Goal: Transaction & Acquisition: Purchase product/service

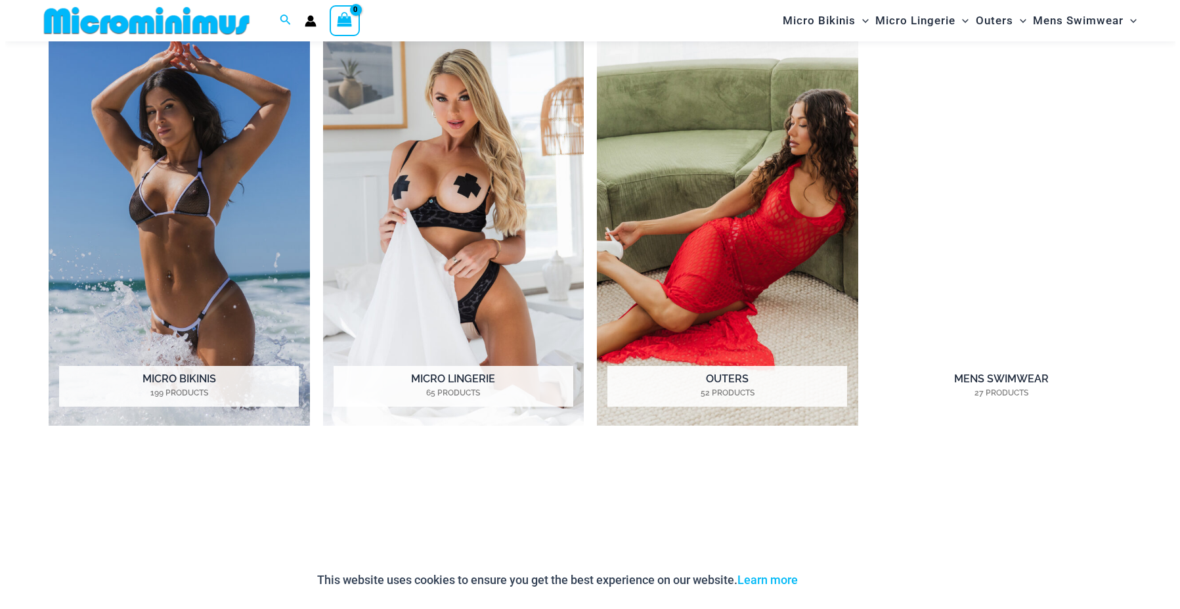
scroll to position [1171, 0]
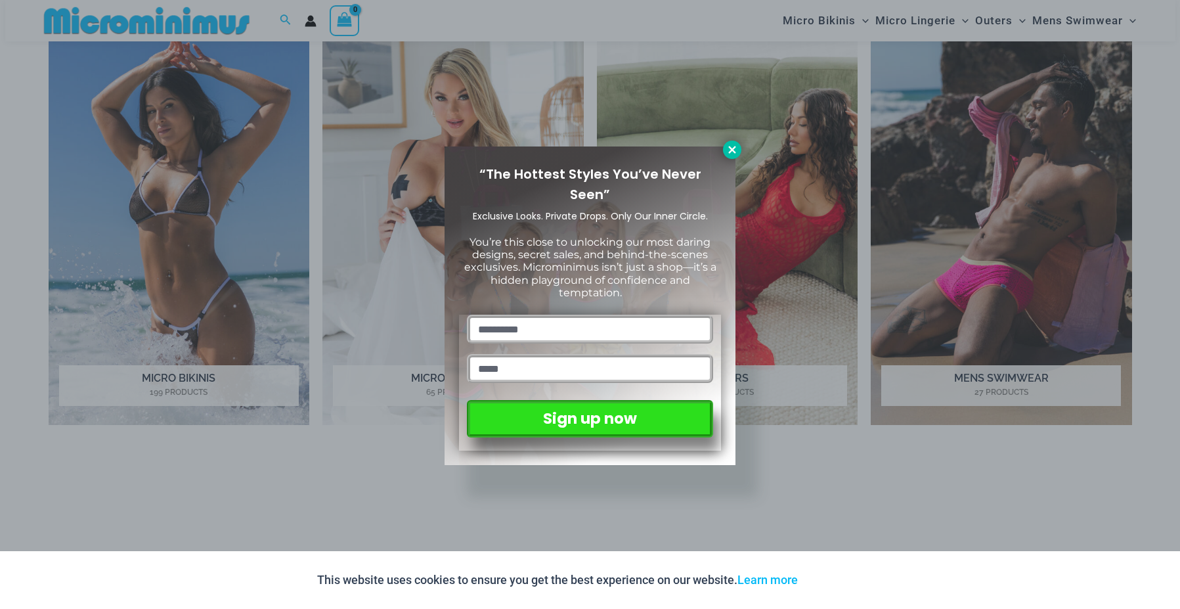
click at [733, 148] on icon at bounding box center [731, 149] width 7 height 7
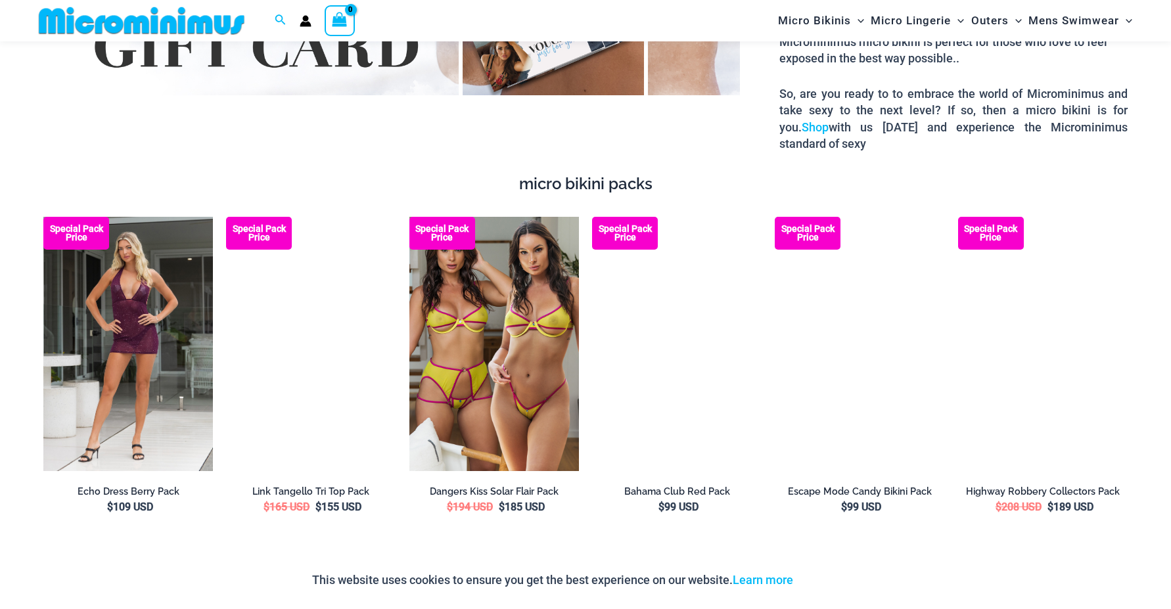
scroll to position [2354, 0]
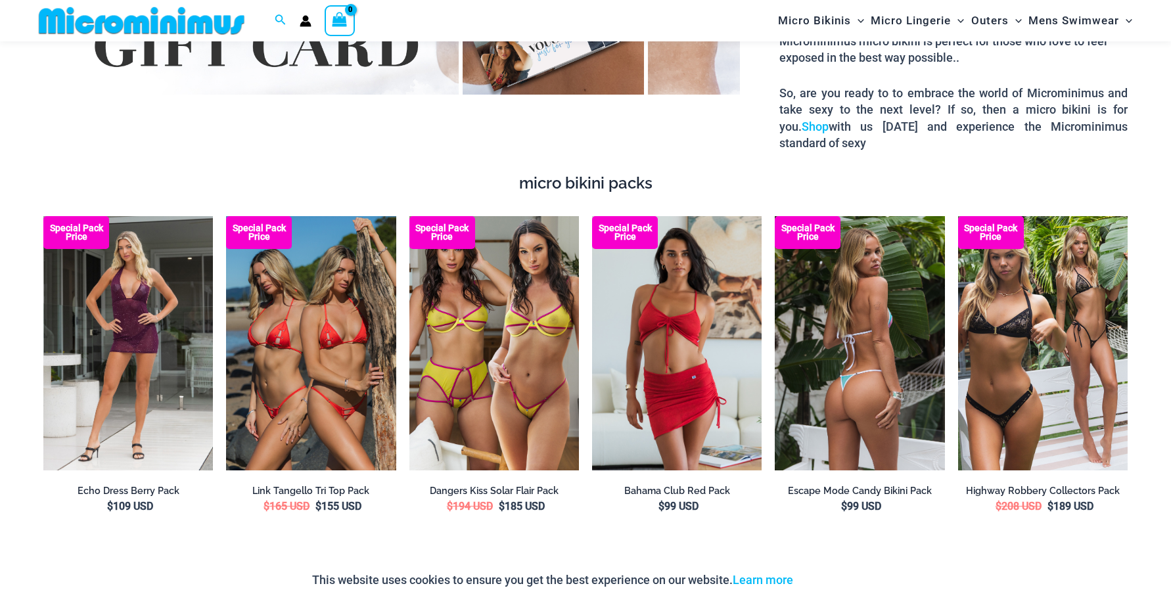
click at [874, 328] on img at bounding box center [858, 343] width 169 height 254
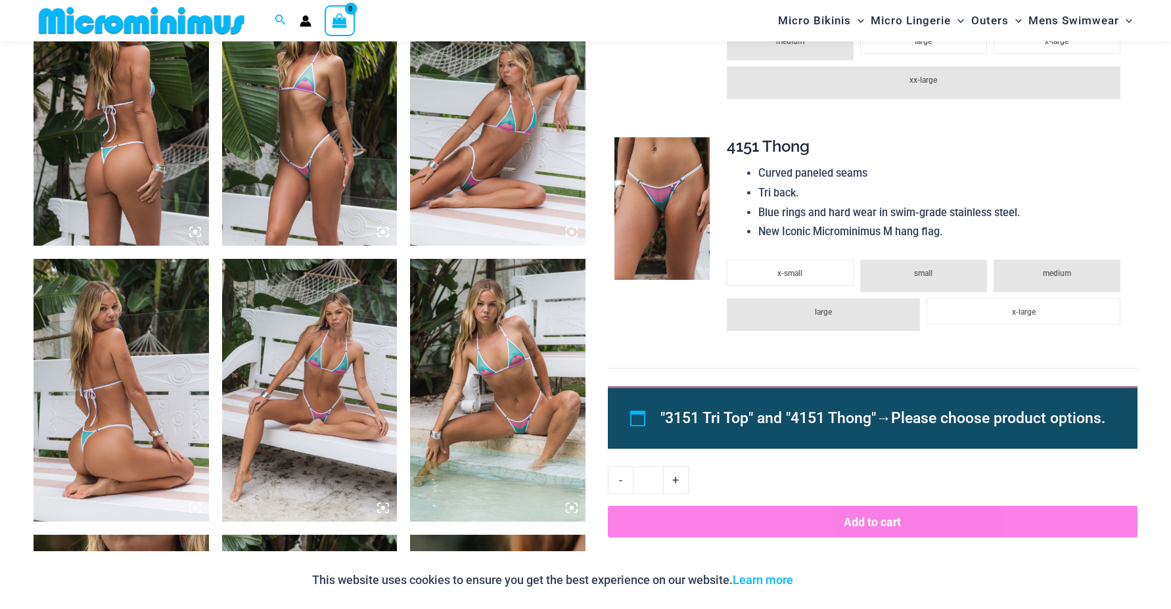
scroll to position [979, 0]
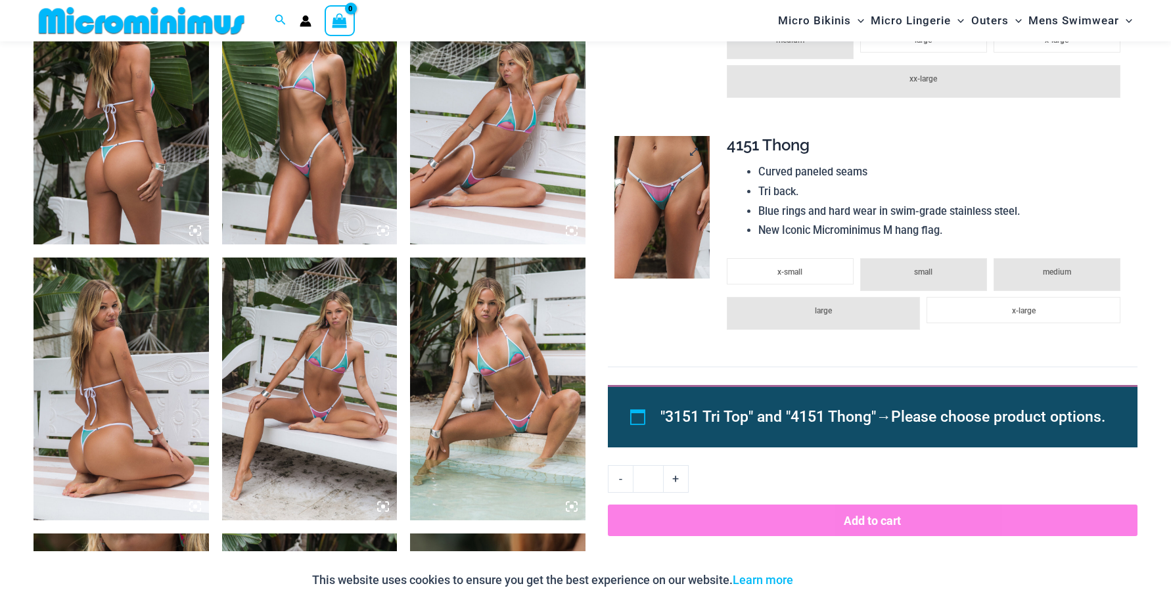
click at [659, 229] on img at bounding box center [661, 207] width 95 height 143
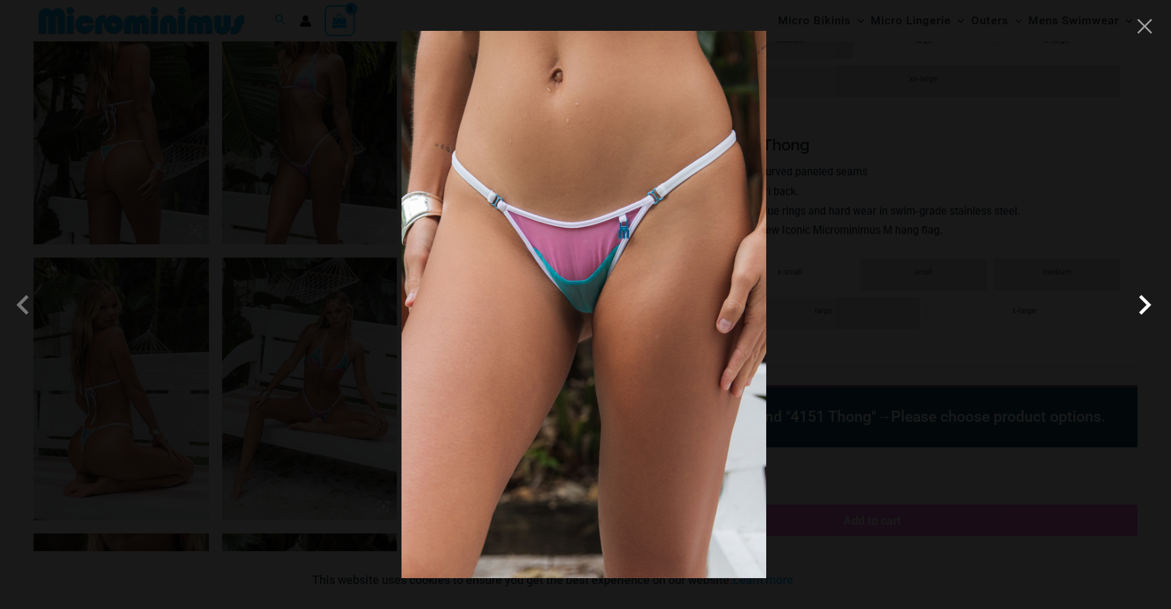
click at [1144, 303] on span at bounding box center [1144, 304] width 39 height 39
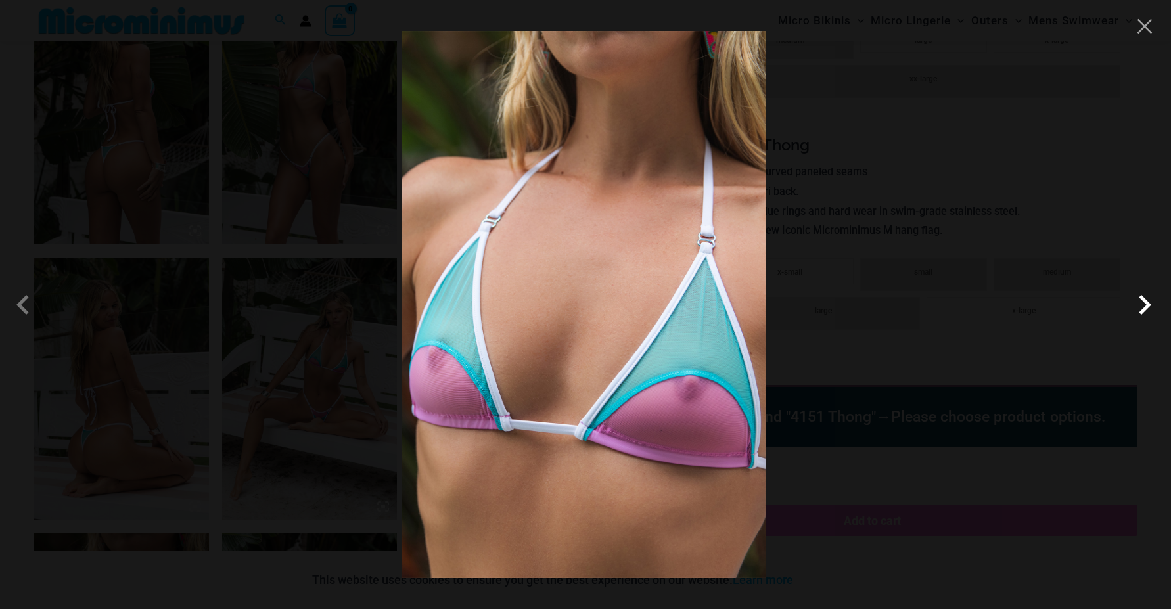
click at [1144, 303] on span at bounding box center [1144, 304] width 39 height 39
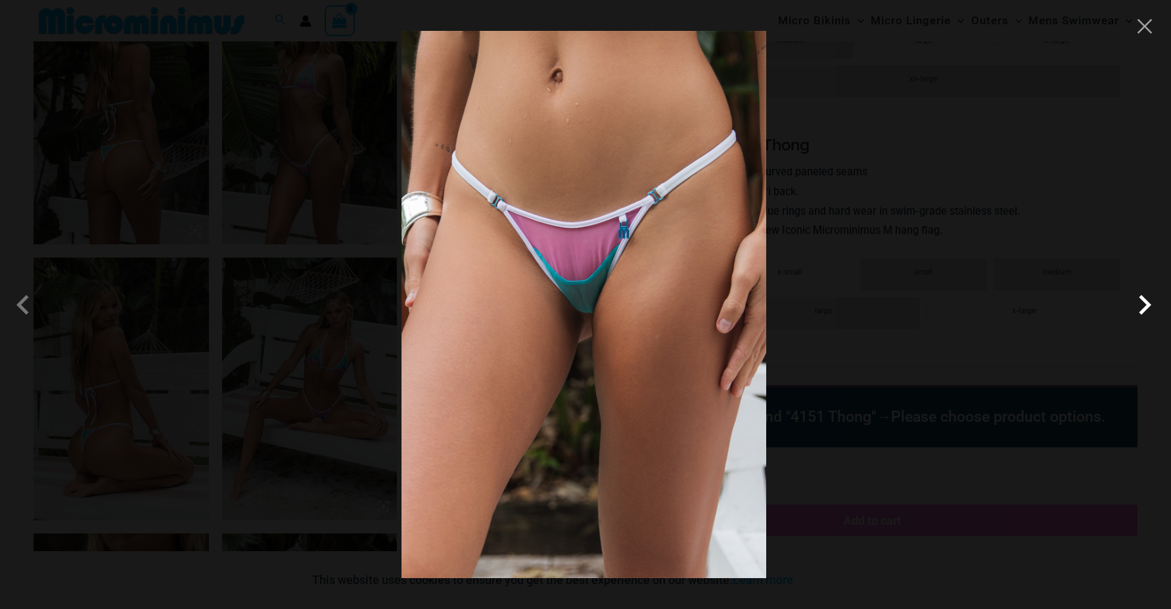
click at [1144, 303] on span at bounding box center [1144, 304] width 39 height 39
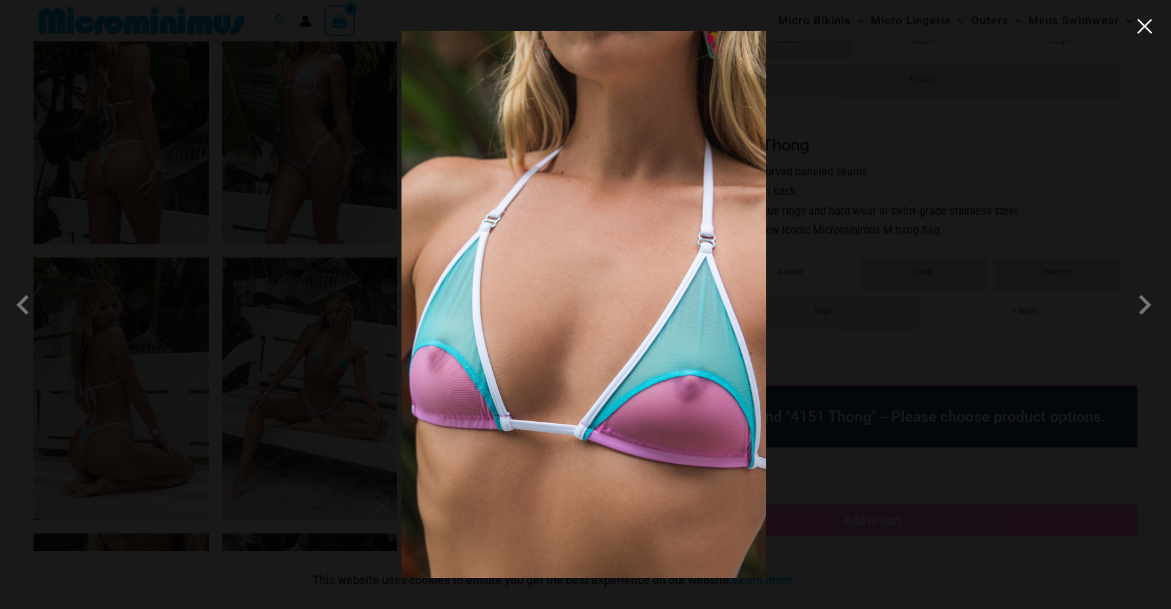
click at [1140, 24] on button "Close" at bounding box center [1144, 26] width 20 height 20
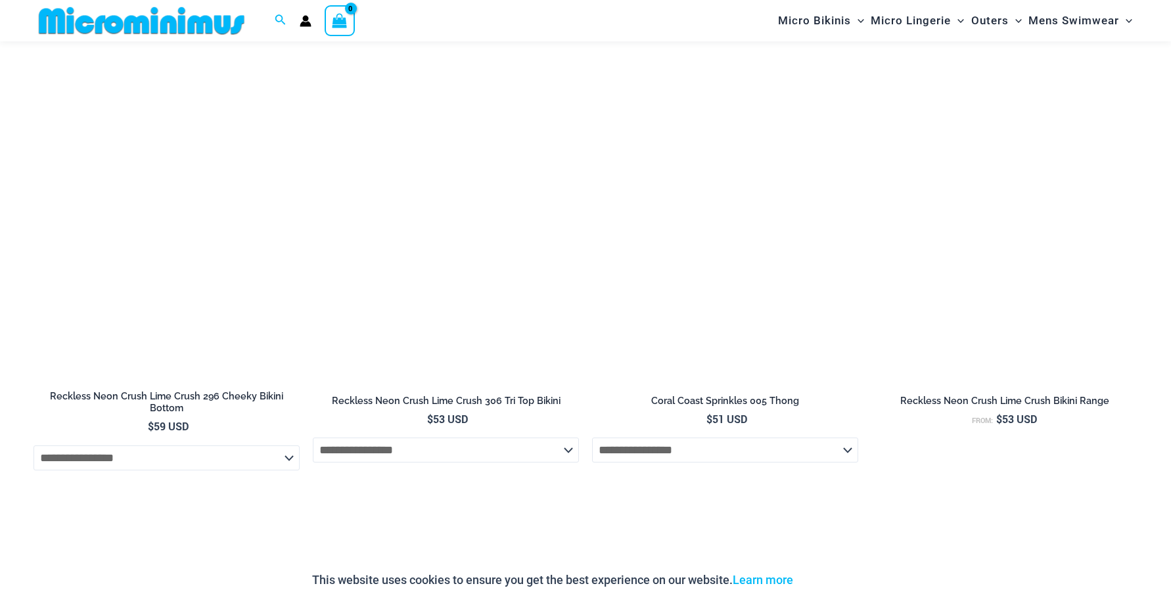
scroll to position [2620, 0]
